Goal: Task Accomplishment & Management: Manage account settings

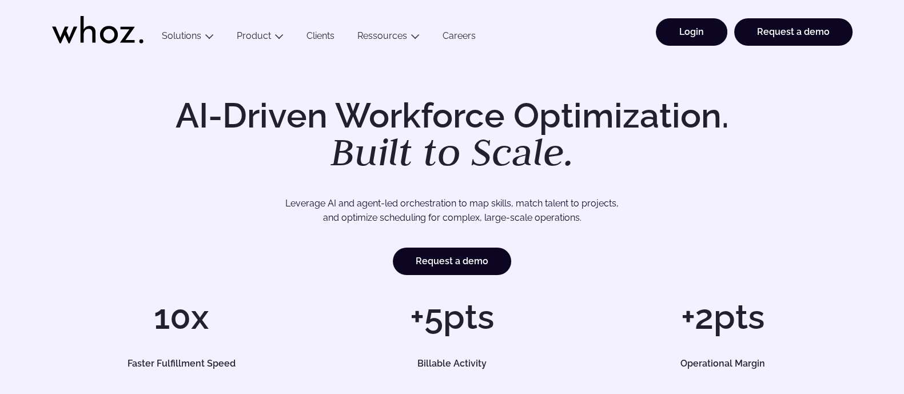
drag, startPoint x: 681, startPoint y: 41, endPoint x: 692, endPoint y: 35, distance: 12.3
click at [681, 41] on link "Login" at bounding box center [692, 31] width 72 height 27
click at [679, 40] on link "Login" at bounding box center [692, 31] width 72 height 27
